Goal: Check status: Check status

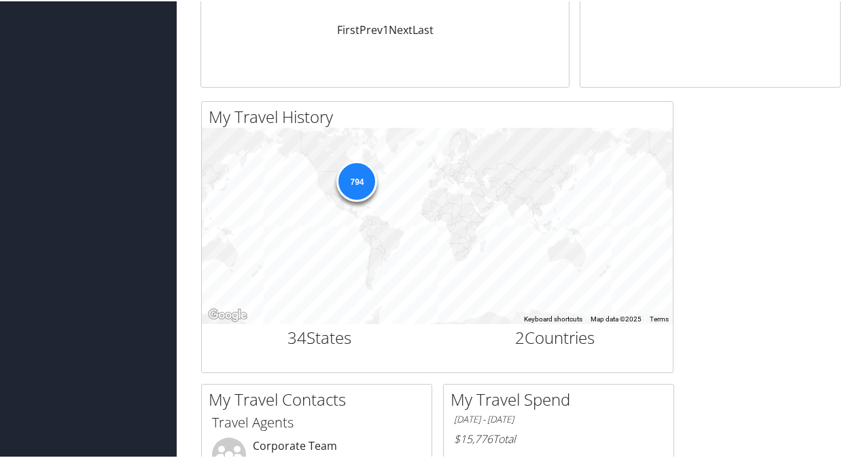
scroll to position [340, 0]
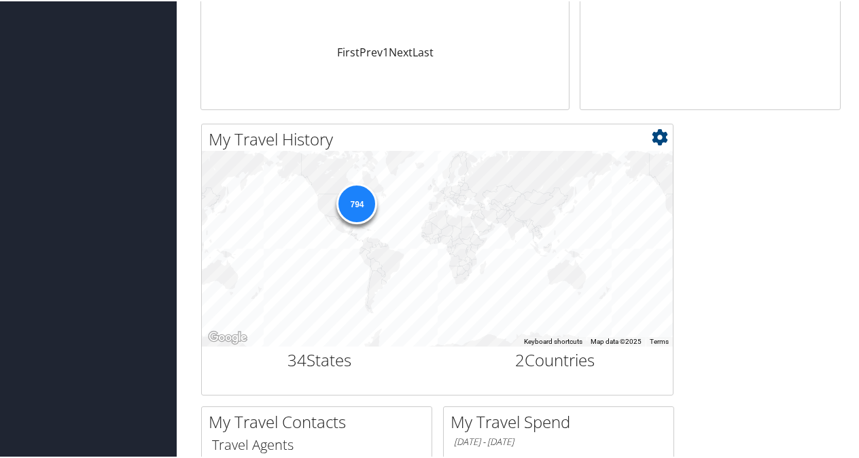
click at [368, 206] on div "794" at bounding box center [357, 202] width 41 height 41
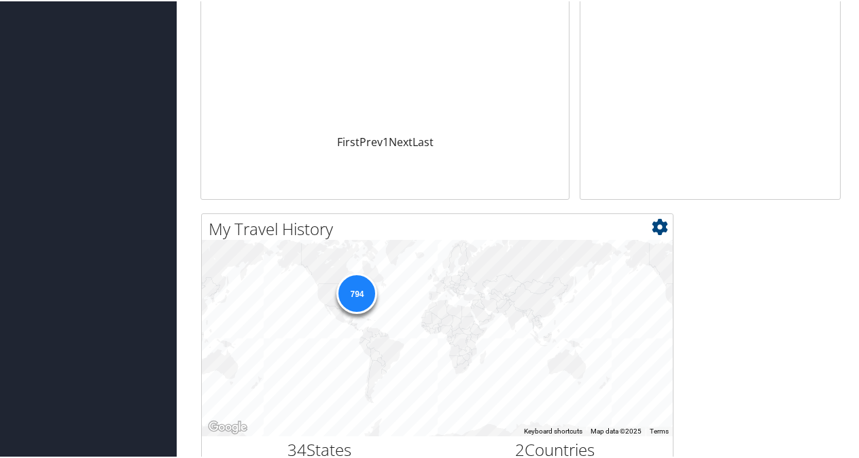
scroll to position [253, 0]
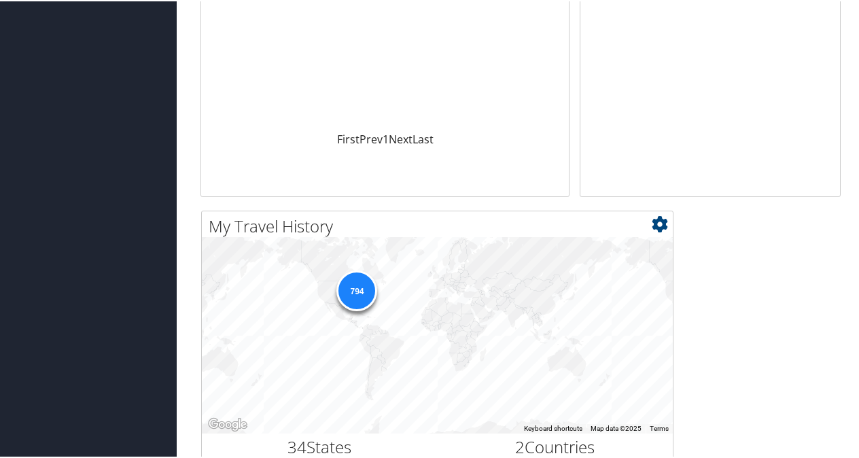
click at [354, 291] on div "794" at bounding box center [357, 289] width 41 height 41
click at [360, 284] on div "794" at bounding box center [357, 289] width 41 height 41
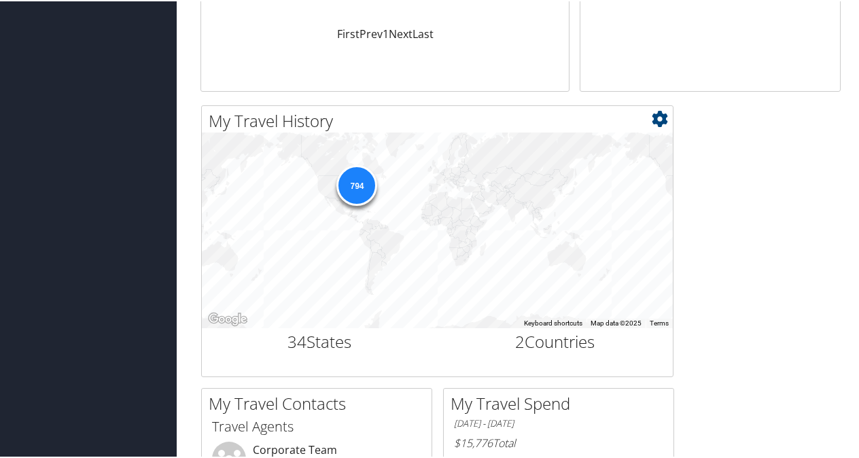
scroll to position [389, 0]
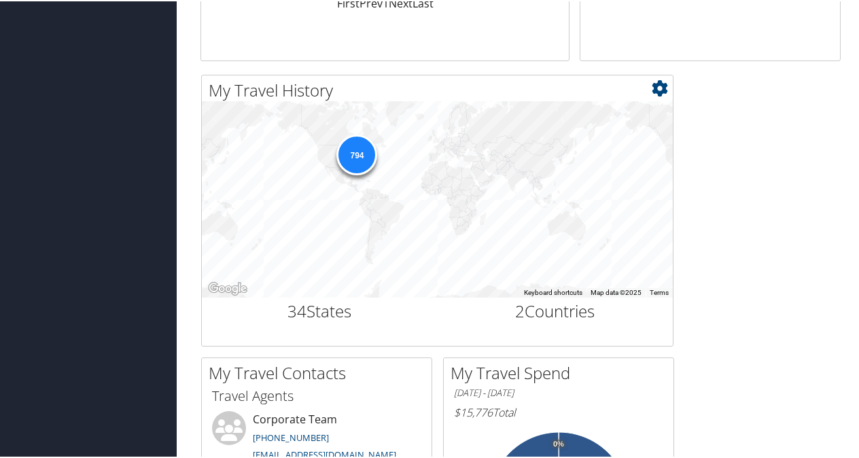
click at [365, 152] on div "794" at bounding box center [357, 153] width 41 height 41
drag, startPoint x: 365, startPoint y: 152, endPoint x: 347, endPoint y: 171, distance: 25.5
click at [347, 171] on div "794" at bounding box center [437, 199] width 471 height 196
click at [658, 90] on icon at bounding box center [660, 87] width 16 height 16
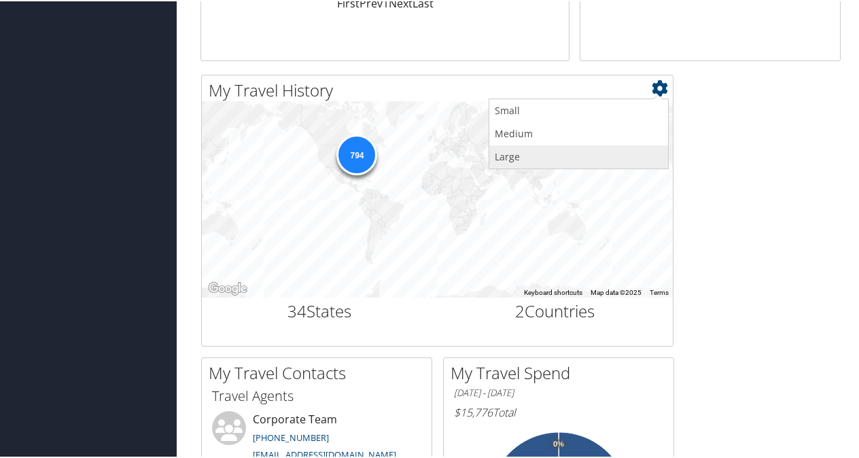
click at [517, 150] on link "Large" at bounding box center [579, 155] width 179 height 23
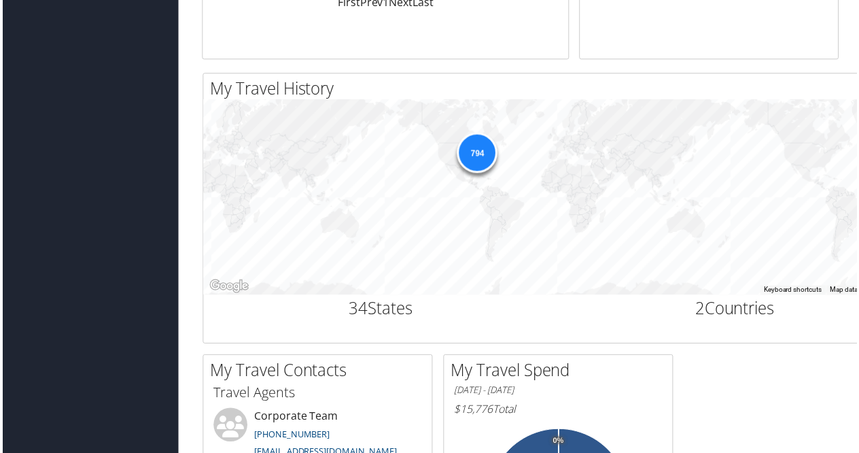
click at [476, 156] on div "794" at bounding box center [477, 153] width 41 height 41
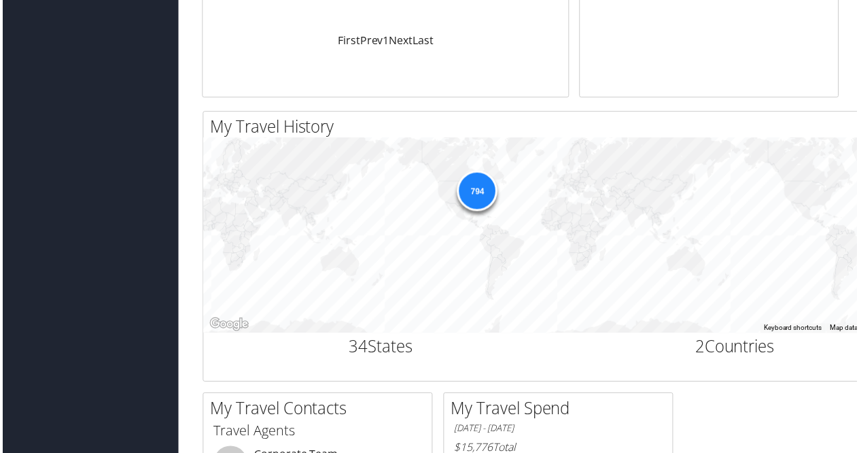
scroll to position [457, 0]
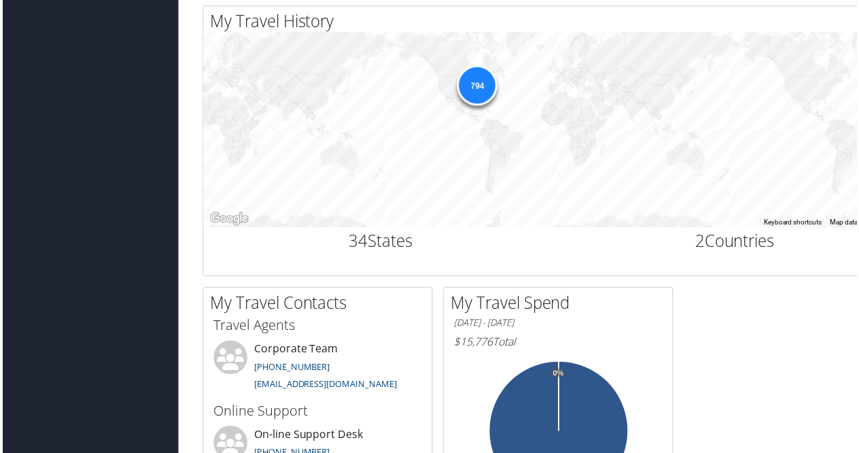
click at [477, 82] on div "794" at bounding box center [477, 85] width 41 height 41
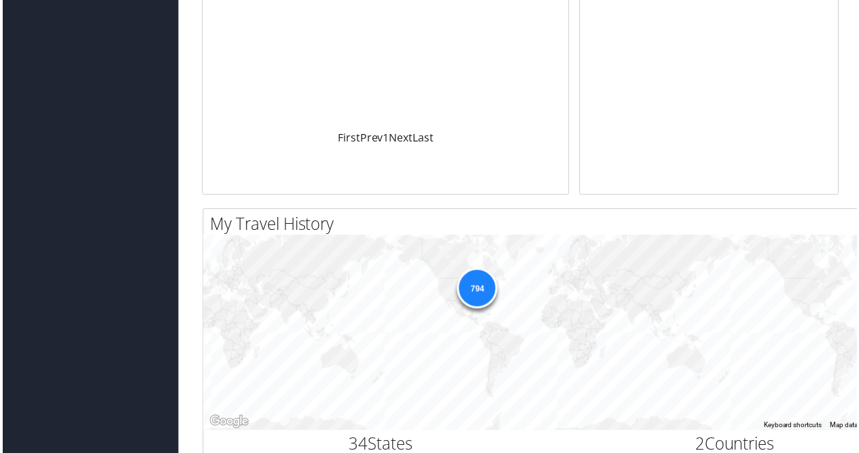
scroll to position [0, 0]
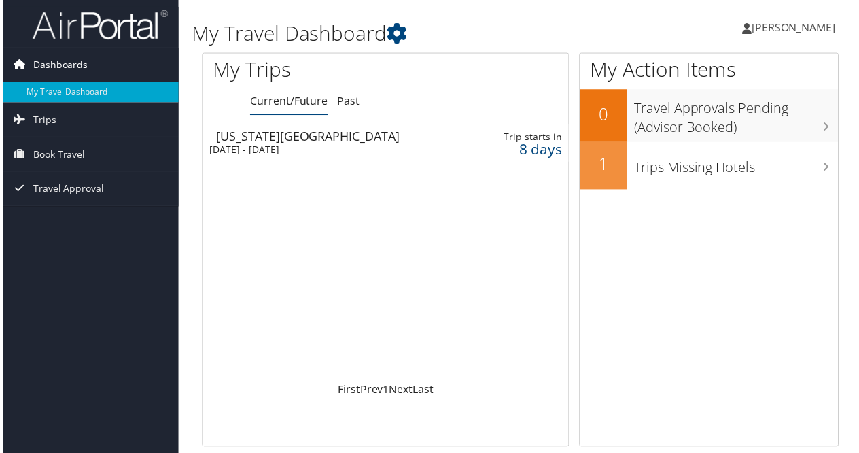
click at [82, 63] on span "Dashboards" at bounding box center [58, 65] width 55 height 34
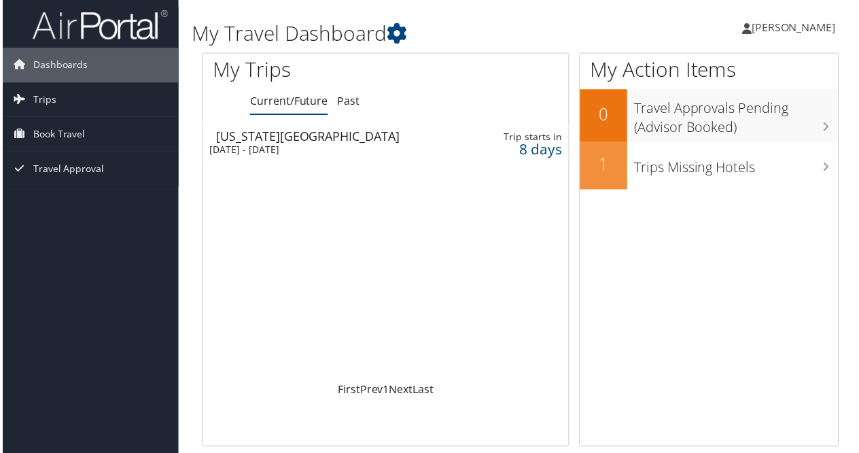
click at [790, 29] on span "[PERSON_NAME]" at bounding box center [795, 27] width 84 height 15
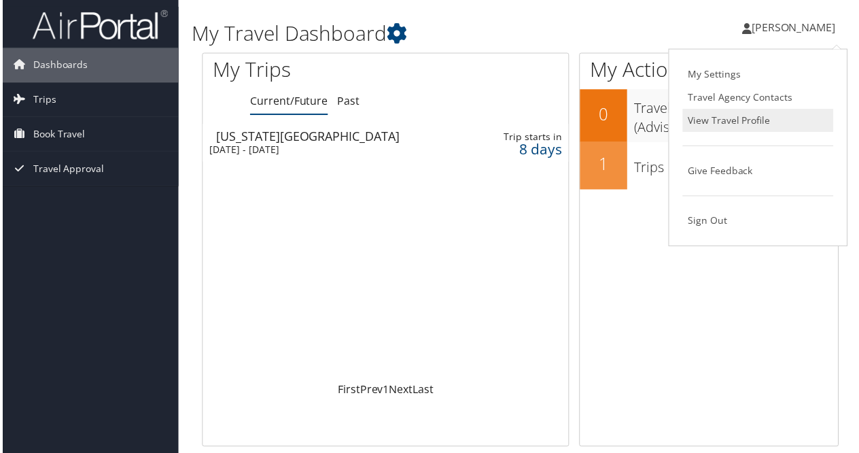
click at [728, 119] on link "View Travel Profile" at bounding box center [760, 120] width 152 height 23
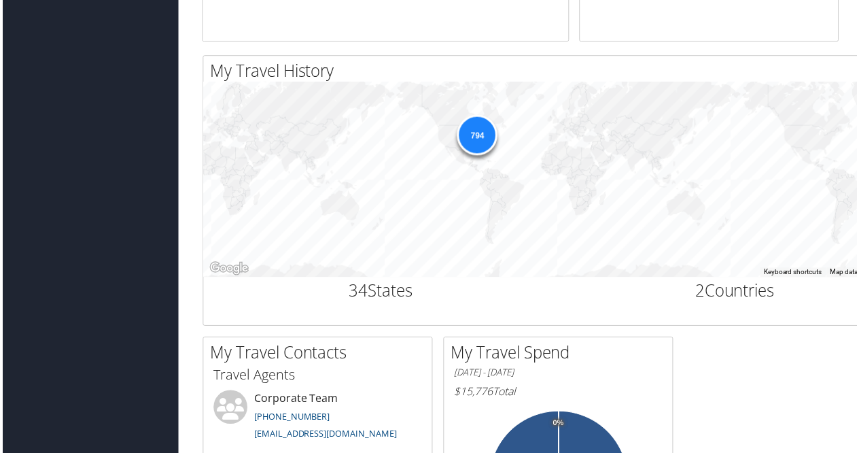
scroll to position [408, 0]
click at [476, 127] on div "794" at bounding box center [477, 134] width 41 height 41
click at [490, 146] on div "794" at bounding box center [477, 134] width 41 height 41
click at [477, 129] on div "794" at bounding box center [477, 134] width 41 height 41
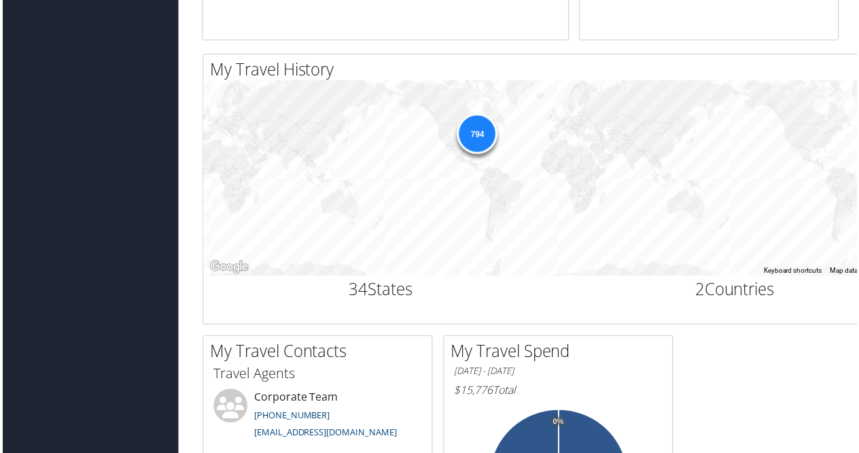
click at [477, 129] on div "794" at bounding box center [477, 134] width 41 height 41
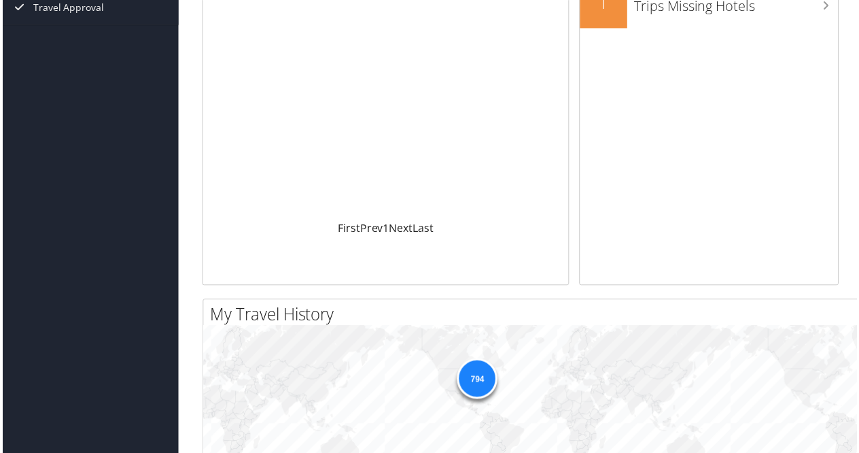
scroll to position [0, 0]
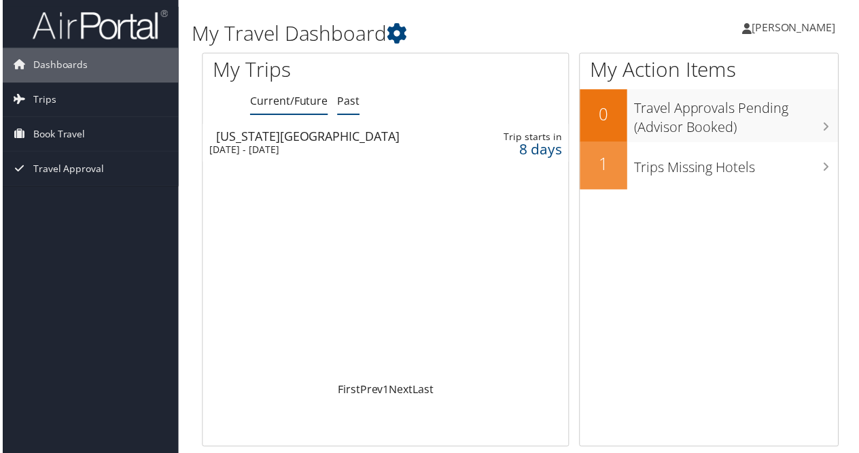
click at [349, 107] on link "Past" at bounding box center [348, 101] width 22 height 15
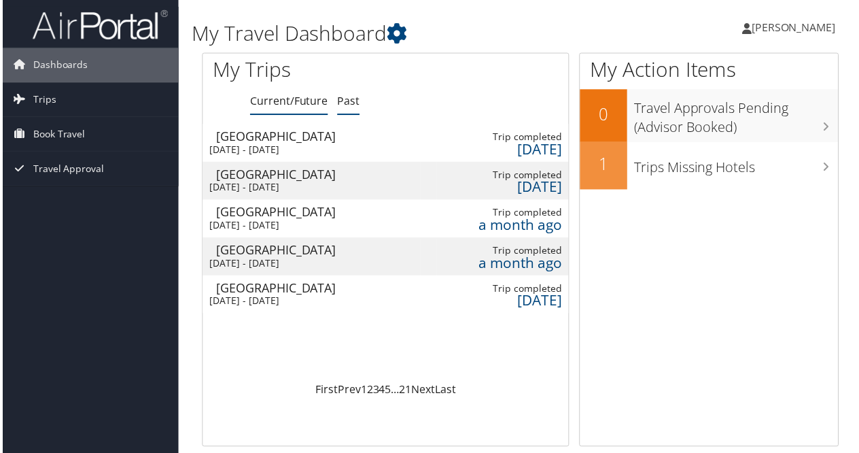
click at [291, 99] on link "Current/Future" at bounding box center [288, 101] width 78 height 15
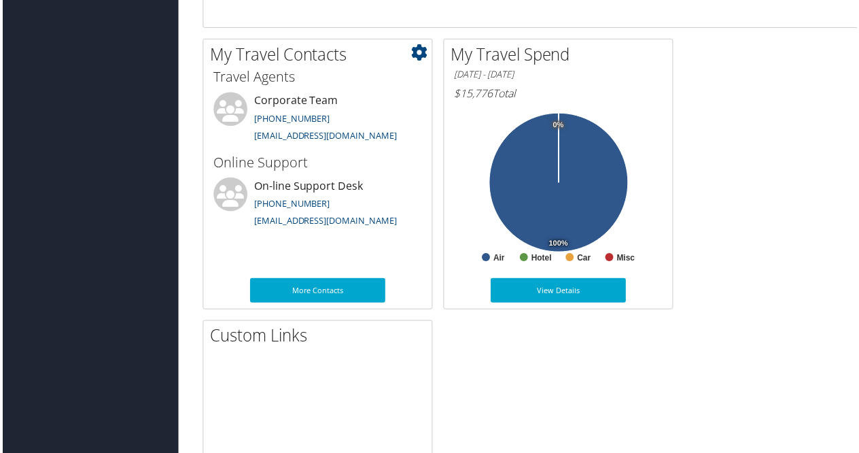
scroll to position [666, 0]
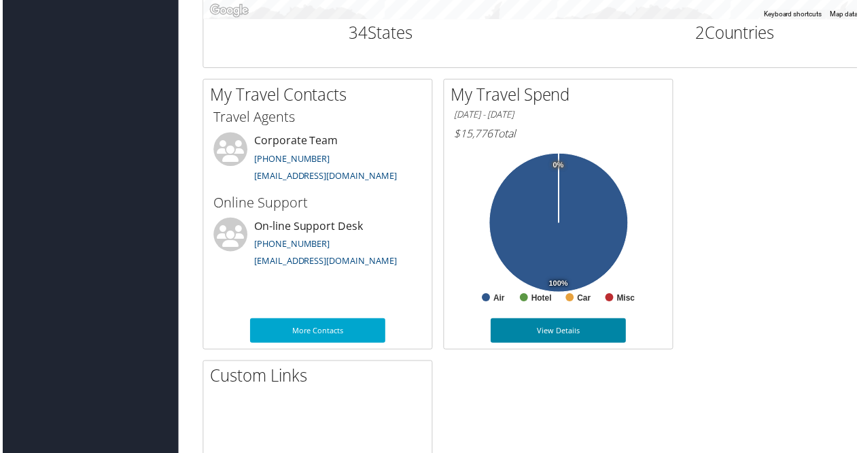
click at [533, 320] on link "View Details" at bounding box center [559, 332] width 136 height 24
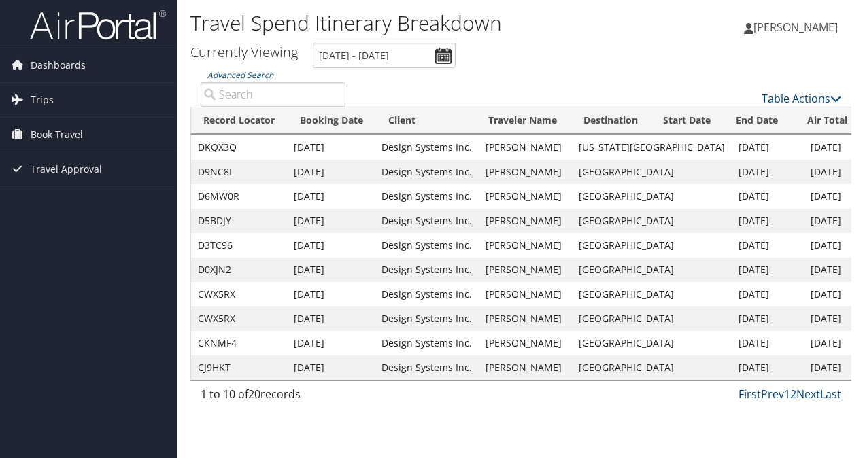
click at [39, 29] on img at bounding box center [98, 25] width 136 height 32
